Goal: Check status: Check status

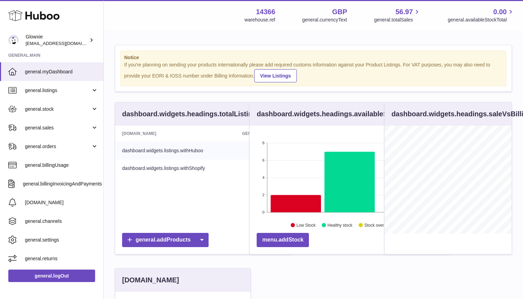
scroll to position [108, 127]
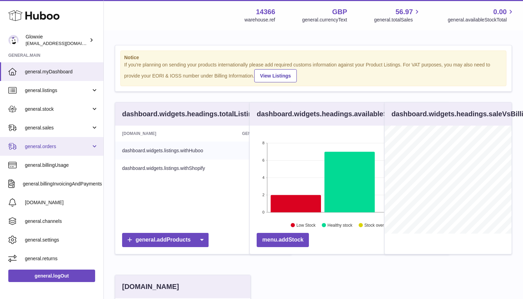
click at [74, 138] on link "general.orders" at bounding box center [51, 146] width 103 height 19
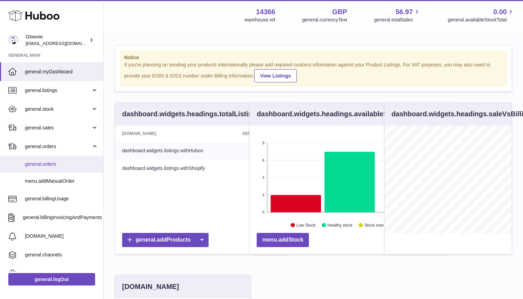
click at [58, 167] on link "general.orders" at bounding box center [51, 164] width 103 height 17
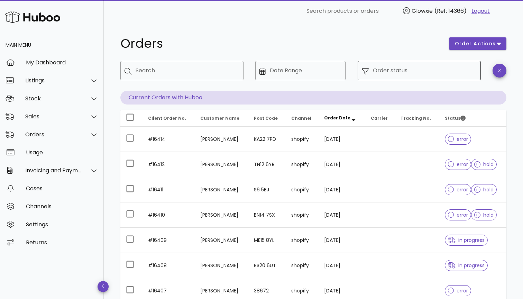
click at [451, 73] on input "Order status" at bounding box center [425, 70] width 104 height 11
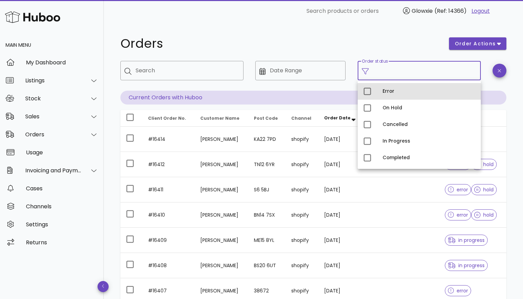
click at [388, 94] on div "Error" at bounding box center [428, 91] width 93 height 11
type input "**********"
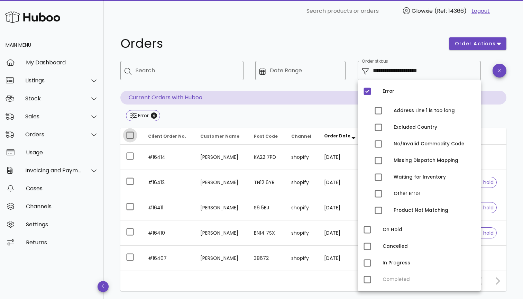
click at [128, 133] on div at bounding box center [130, 135] width 12 height 12
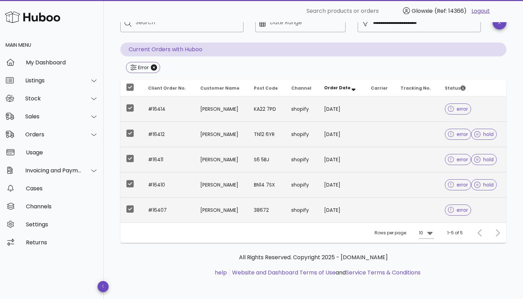
scroll to position [48, 0]
click at [429, 235] on icon at bounding box center [429, 232] width 8 height 8
click at [425, 271] on div "50" at bounding box center [428, 271] width 18 height 17
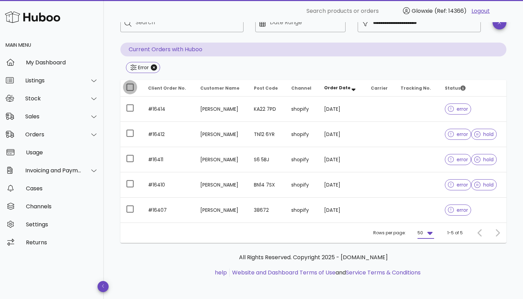
click at [129, 84] on div at bounding box center [130, 87] width 12 height 12
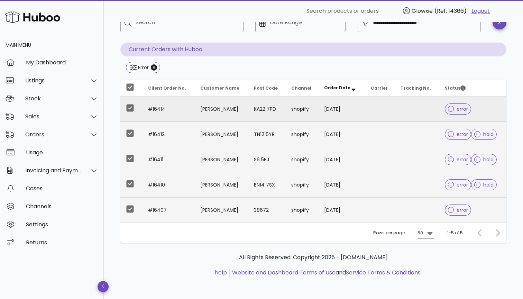
click at [305, 102] on td "shopify" at bounding box center [301, 108] width 33 height 25
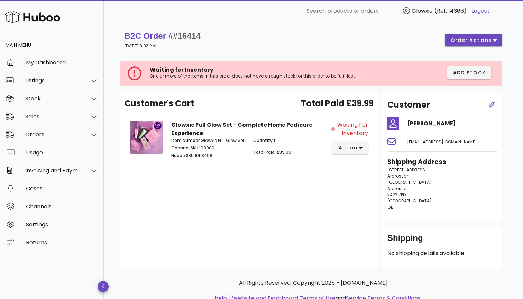
scroll to position [48, 0]
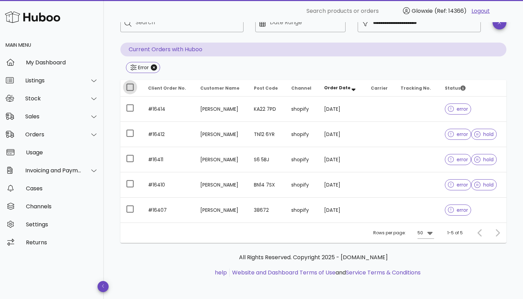
click at [132, 88] on div at bounding box center [130, 87] width 12 height 12
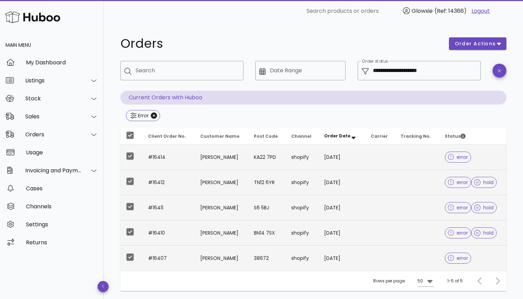
scroll to position [0, 0]
click at [491, 46] on span "order actions" at bounding box center [474, 43] width 41 height 7
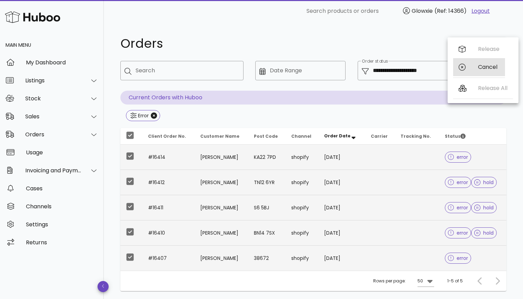
click at [464, 68] on icon at bounding box center [461, 67] width 7 height 7
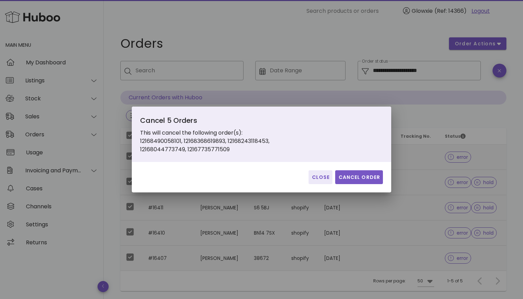
click at [360, 180] on span "Cancel Order" at bounding box center [359, 177] width 42 height 7
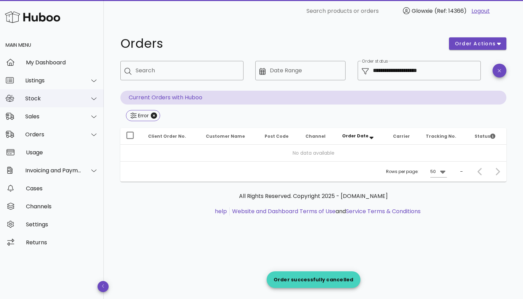
click at [70, 102] on div "Stock" at bounding box center [52, 98] width 104 height 18
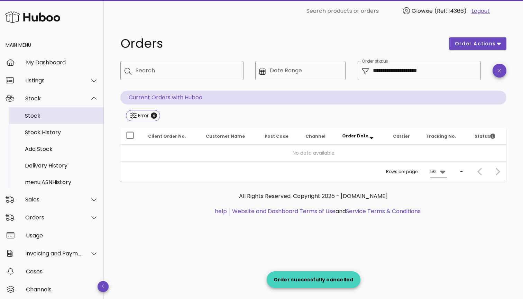
click at [67, 115] on div "Stock" at bounding box center [61, 115] width 73 height 7
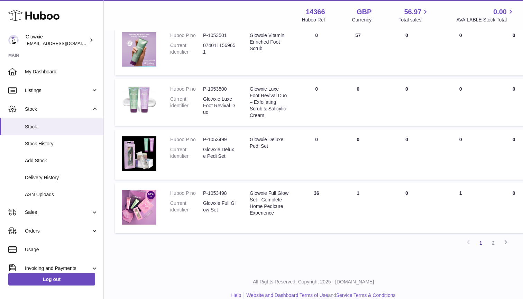
scroll to position [433, 0]
click at [54, 231] on span "Orders" at bounding box center [58, 230] width 66 height 7
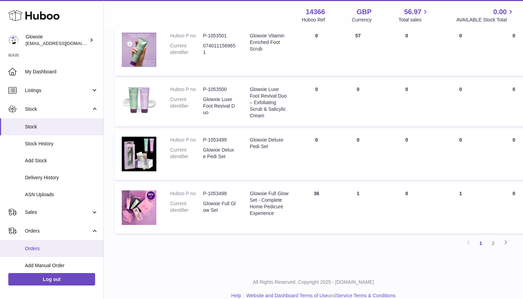
click at [48, 245] on span "Orders" at bounding box center [61, 248] width 73 height 7
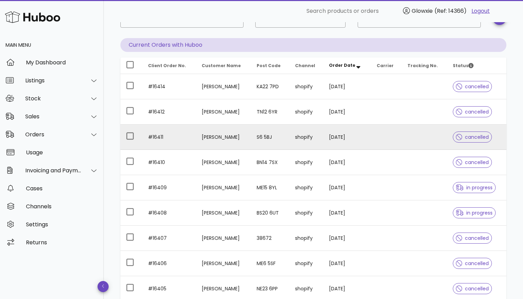
scroll to position [54, 0]
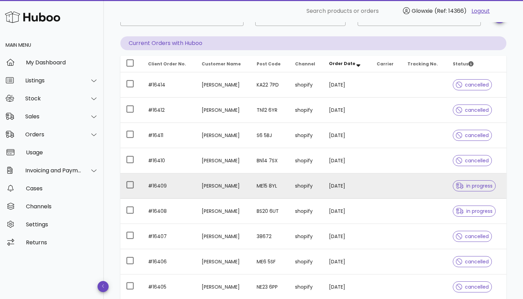
click at [239, 186] on td "Emma Ruddock" at bounding box center [223, 185] width 55 height 25
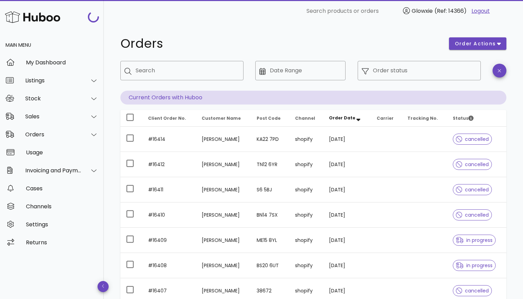
scroll to position [54, 0]
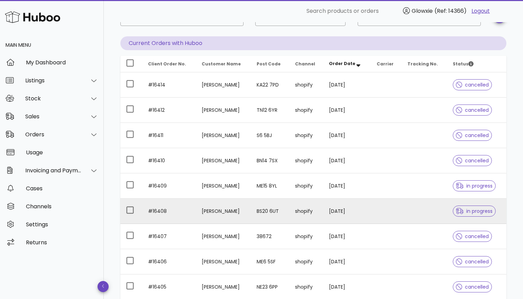
click at [245, 215] on td "Ceri Wood" at bounding box center [223, 210] width 55 height 25
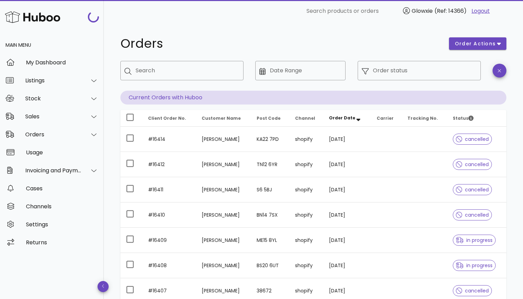
scroll to position [54, 0]
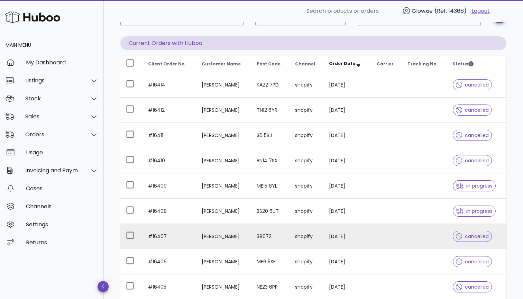
click at [251, 238] on td "Madisen Schimmel" at bounding box center [223, 236] width 55 height 25
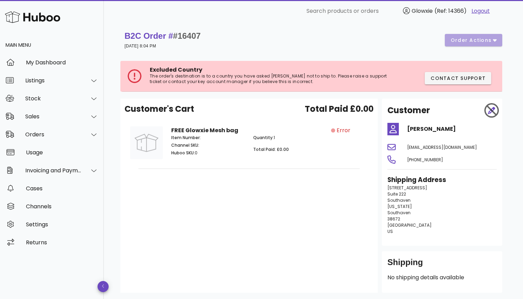
scroll to position [54, 0]
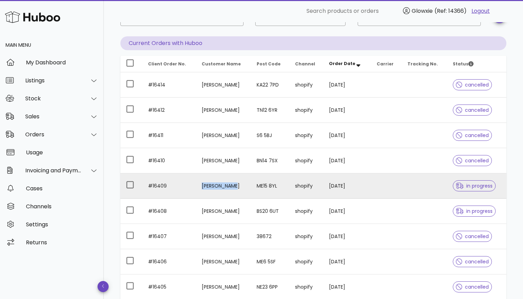
drag, startPoint x: 244, startPoint y: 187, endPoint x: 198, endPoint y: 189, distance: 46.0
click at [198, 189] on td "Emma Ruddock" at bounding box center [223, 185] width 55 height 25
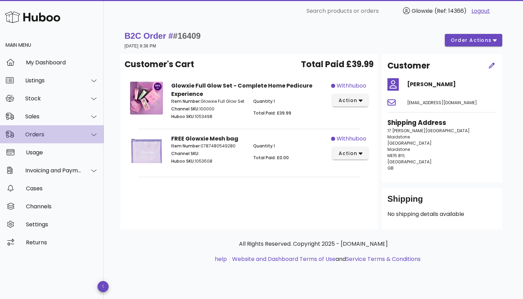
click at [49, 139] on div "Orders" at bounding box center [52, 134] width 104 height 18
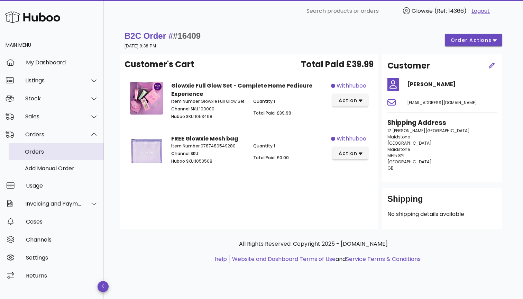
click at [48, 154] on div "Orders" at bounding box center [61, 151] width 73 height 7
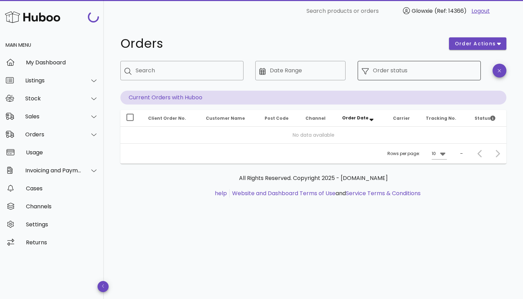
click at [424, 71] on input "Order status" at bounding box center [425, 70] width 104 height 11
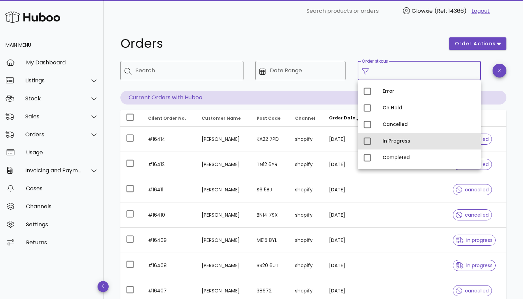
click at [384, 144] on div "In Progress" at bounding box center [428, 140] width 93 height 11
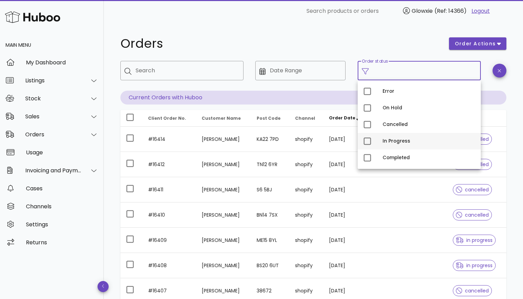
type input "**********"
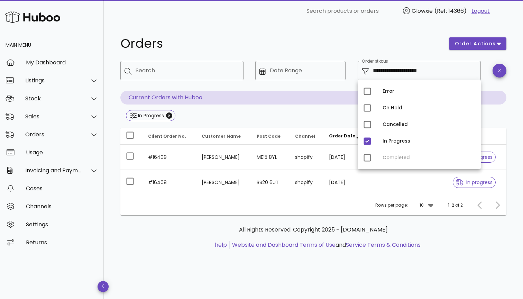
click at [300, 236] on div "All Rights Reserved. Copyright 2025 - [DOMAIN_NAME] help Website and Dashboard …" at bounding box center [313, 237] width 375 height 24
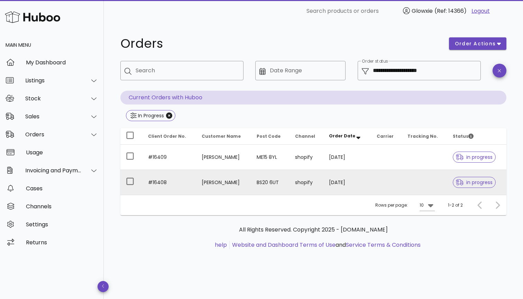
click at [287, 189] on td "BS20 6UT" at bounding box center [270, 182] width 38 height 25
